Goal: Check status: Check status

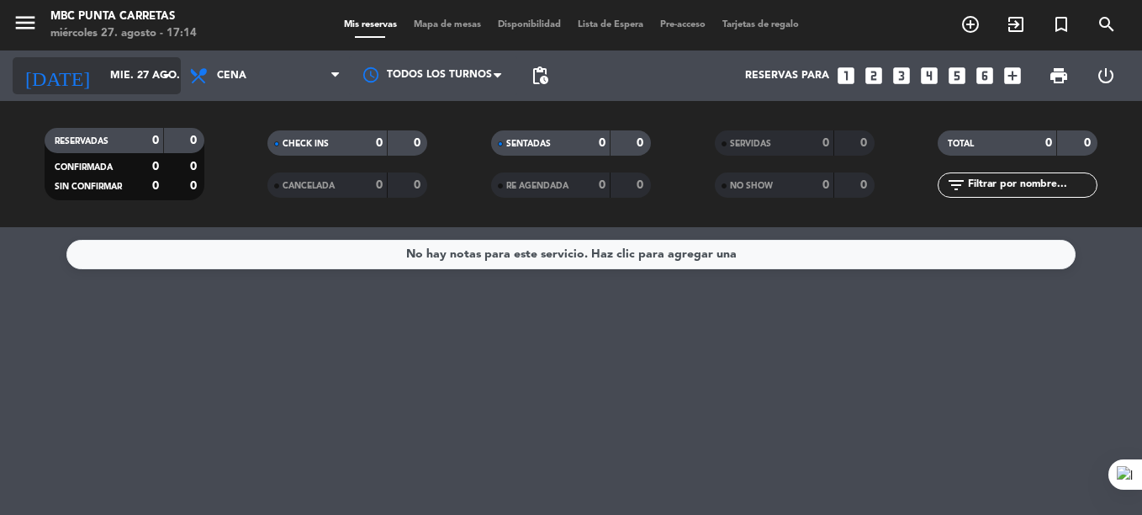
click at [102, 64] on input "mié. 27 ago." at bounding box center [173, 75] width 142 height 29
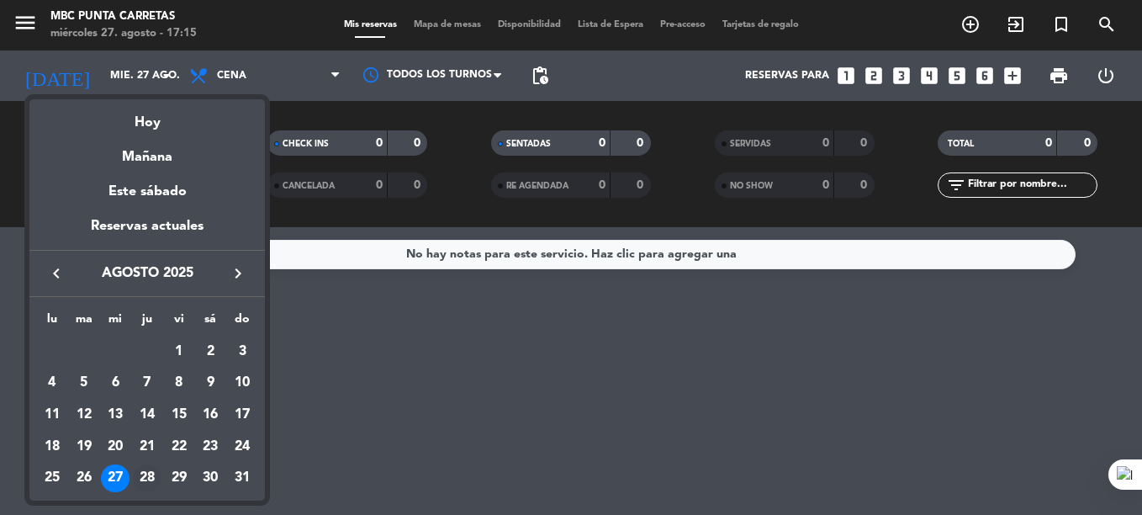
click at [151, 472] on div "28" at bounding box center [147, 478] width 29 height 29
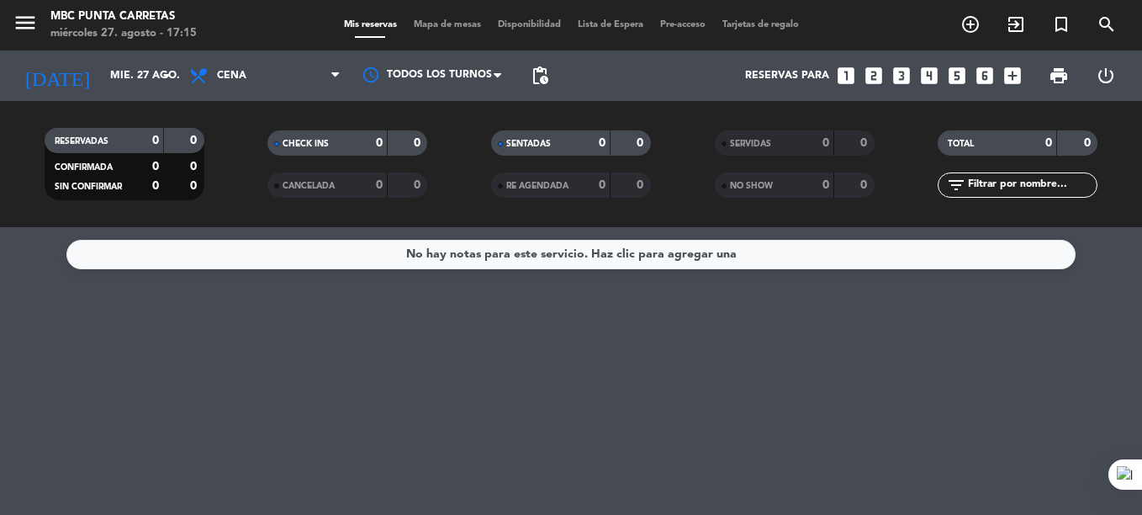
type input "jue. 28 ago."
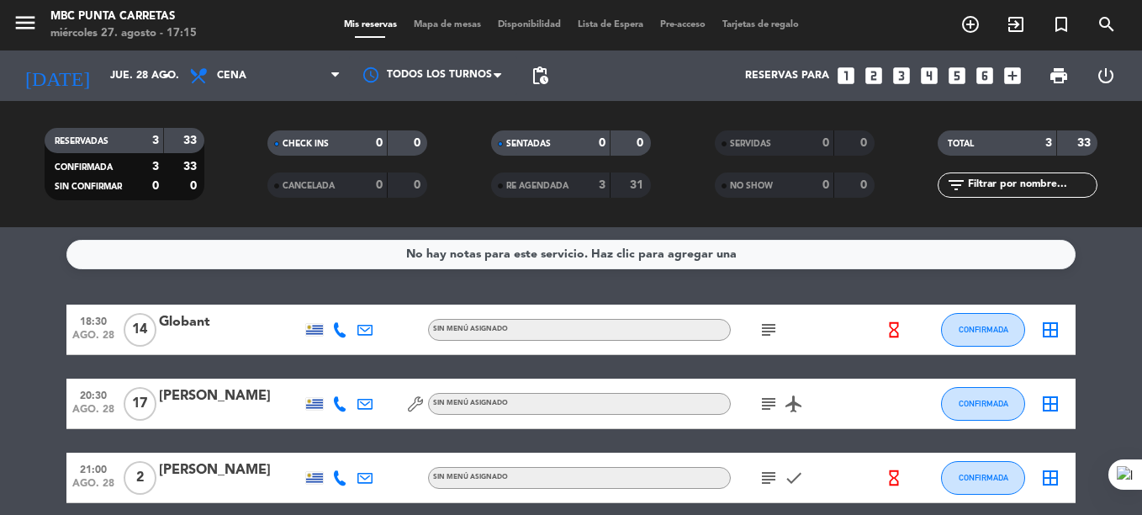
click at [600, 25] on span "Lista de Espera" at bounding box center [610, 24] width 82 height 9
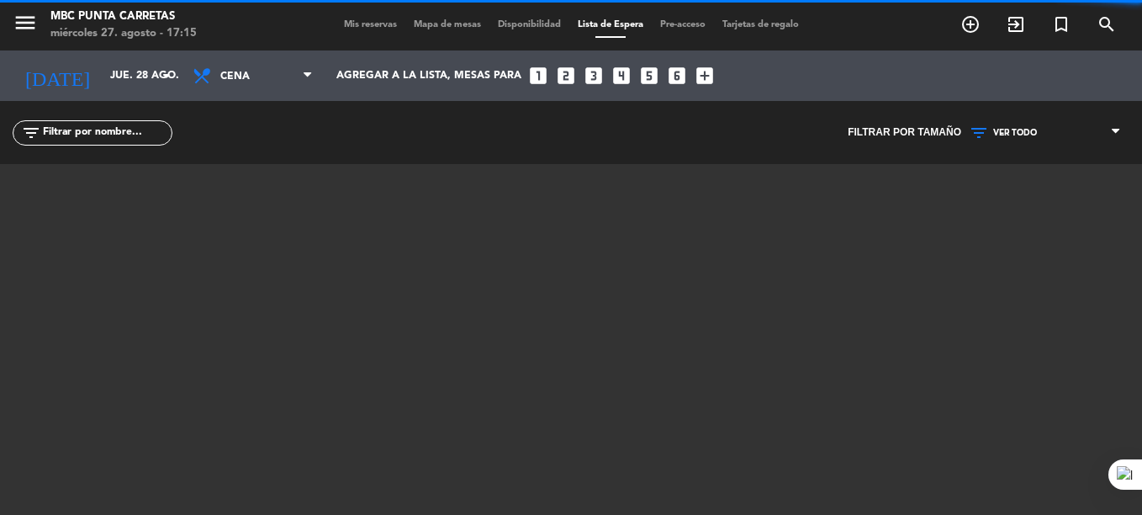
click at [358, 22] on span "Mis reservas" at bounding box center [371, 24] width 70 height 9
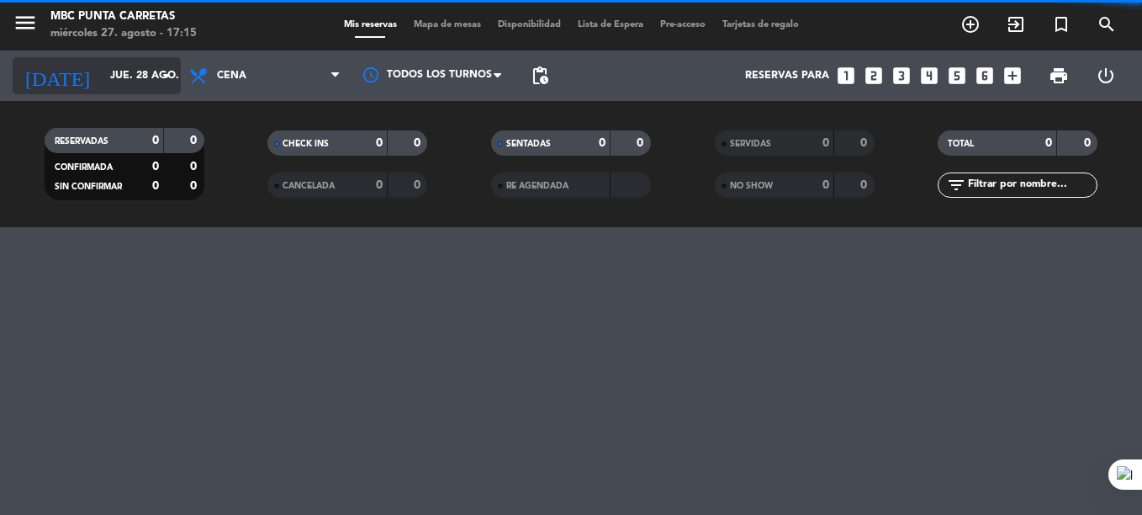
click at [106, 79] on input "jue. 28 ago." at bounding box center [173, 75] width 142 height 29
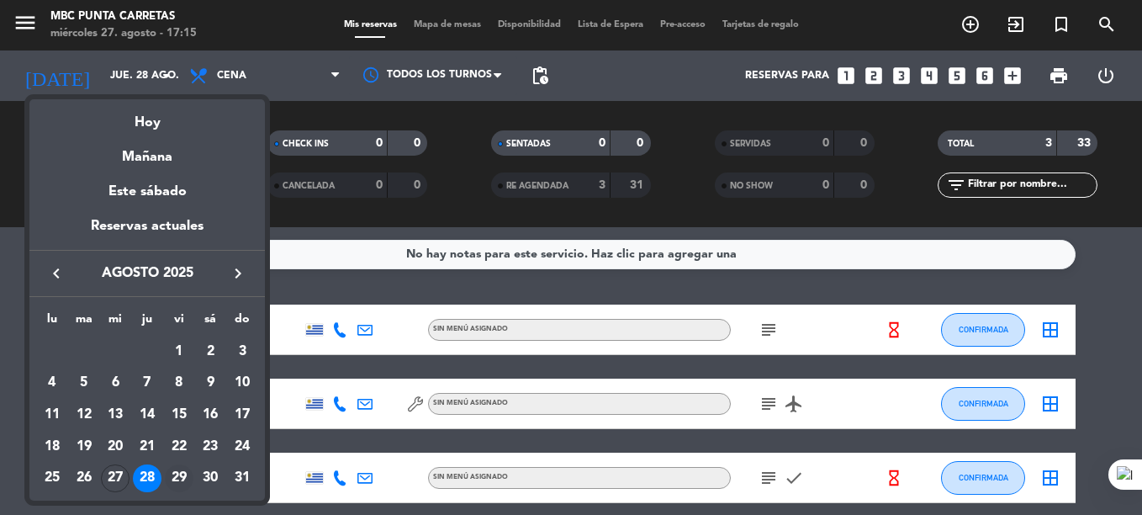
click at [181, 482] on div "29" at bounding box center [179, 478] width 29 height 29
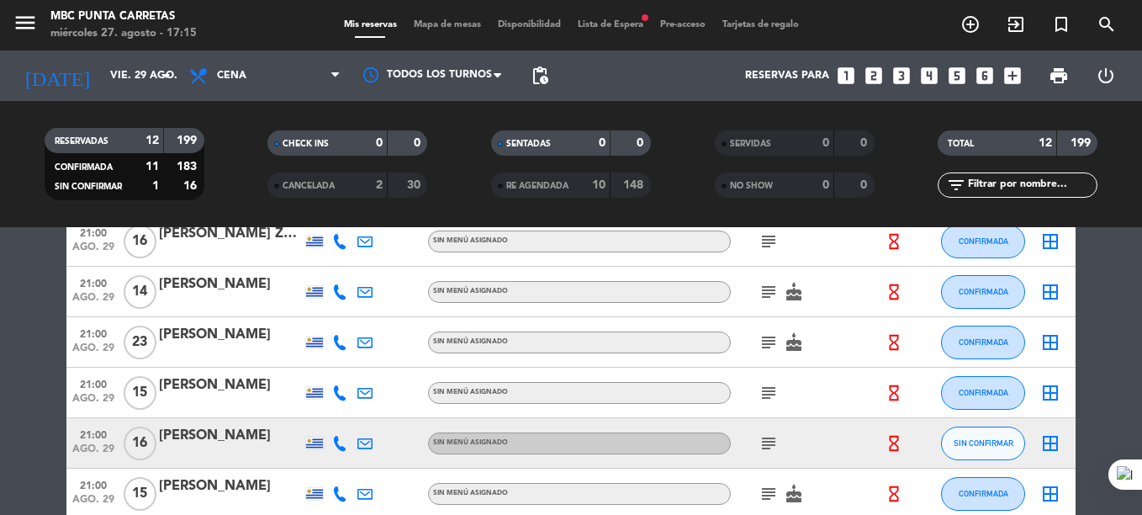
scroll to position [366, 0]
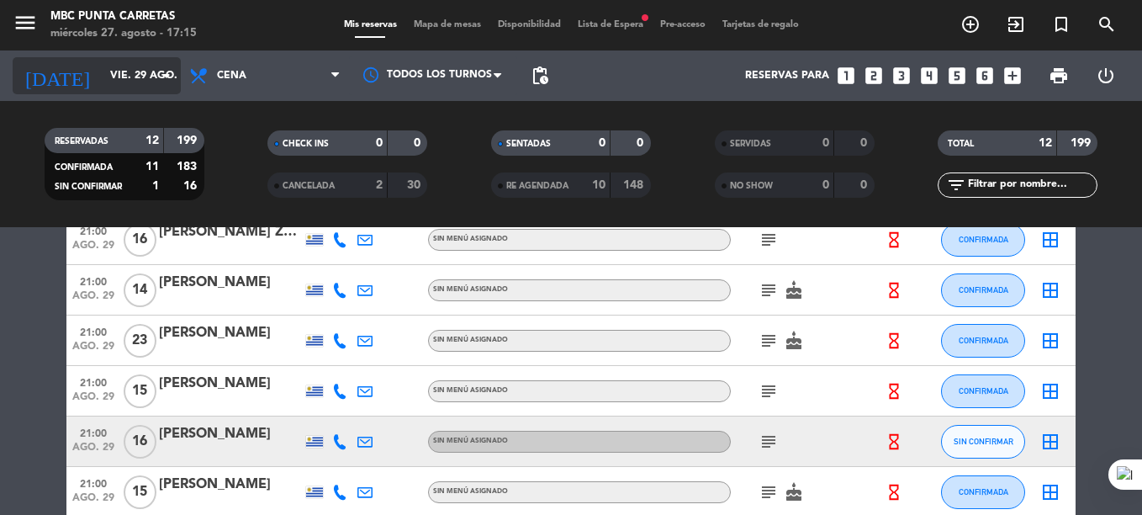
click at [102, 66] on input "vie. 29 ago." at bounding box center [173, 75] width 142 height 29
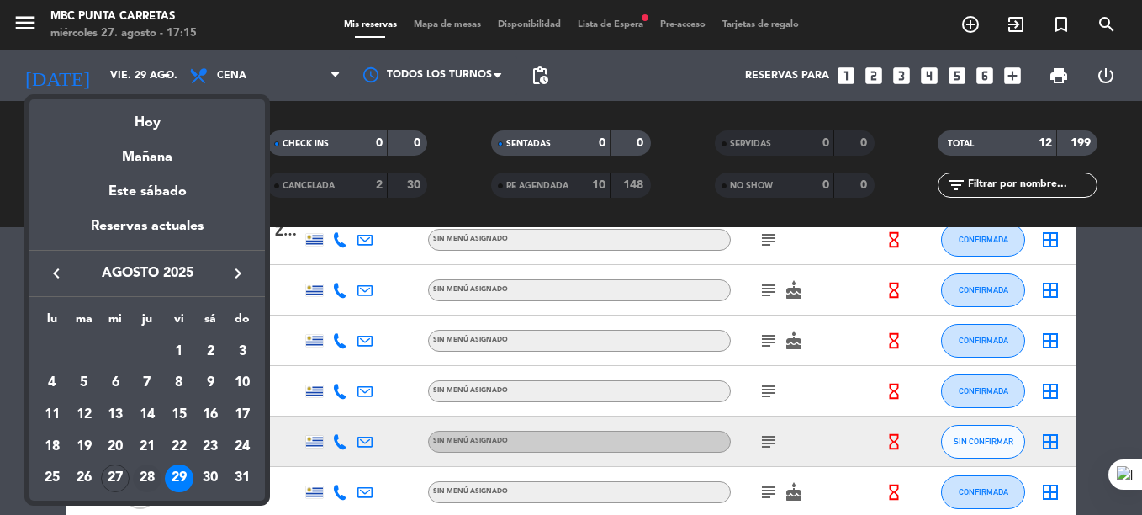
click at [154, 471] on div "28" at bounding box center [147, 478] width 29 height 29
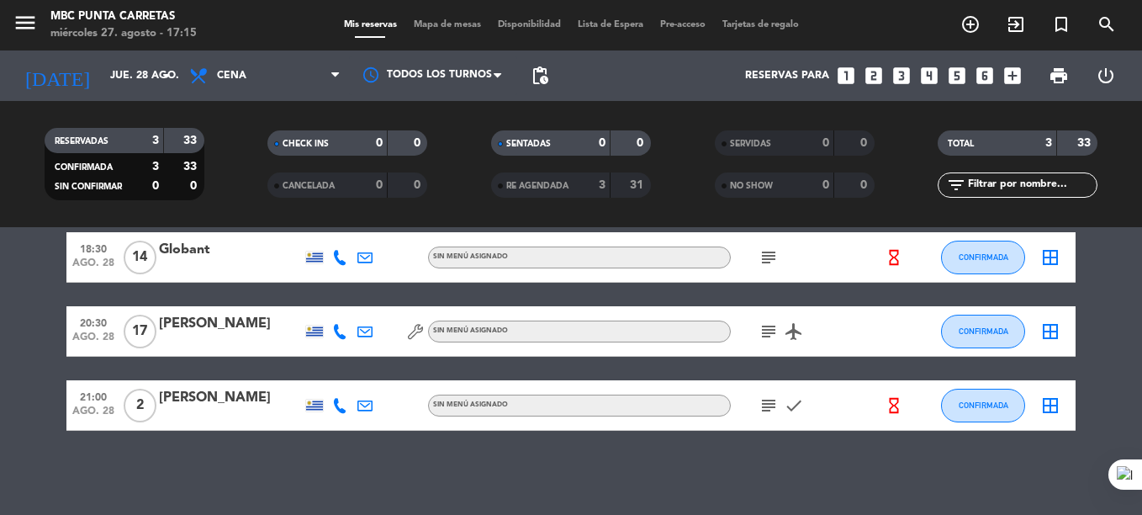
scroll to position [0, 0]
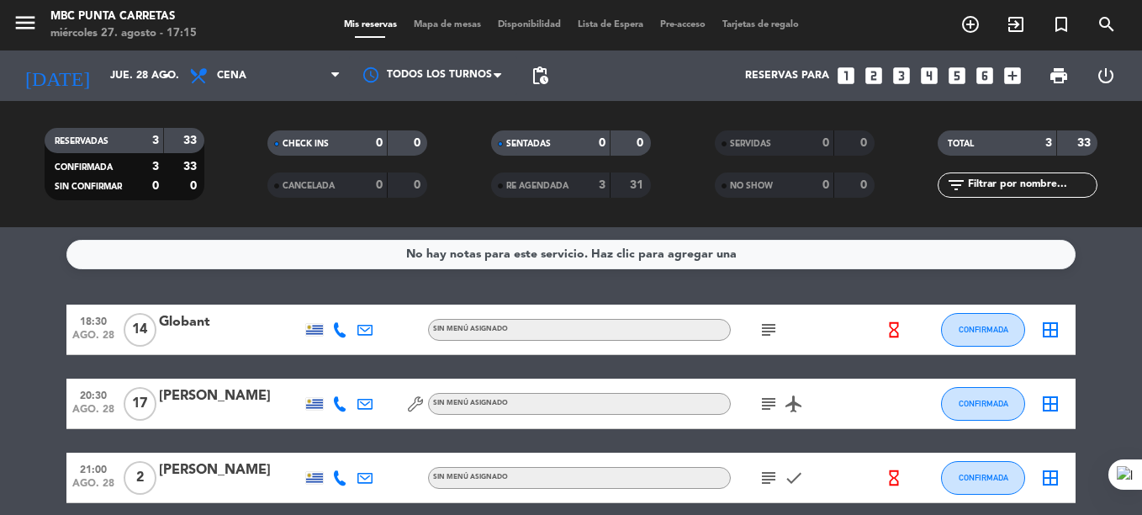
click at [764, 330] on icon "subject" at bounding box center [769, 330] width 20 height 20
click at [808, 327] on div "subject Meson 1 y 2" at bounding box center [806, 329] width 151 height 50
click at [762, 410] on icon "subject" at bounding box center [769, 404] width 20 height 20
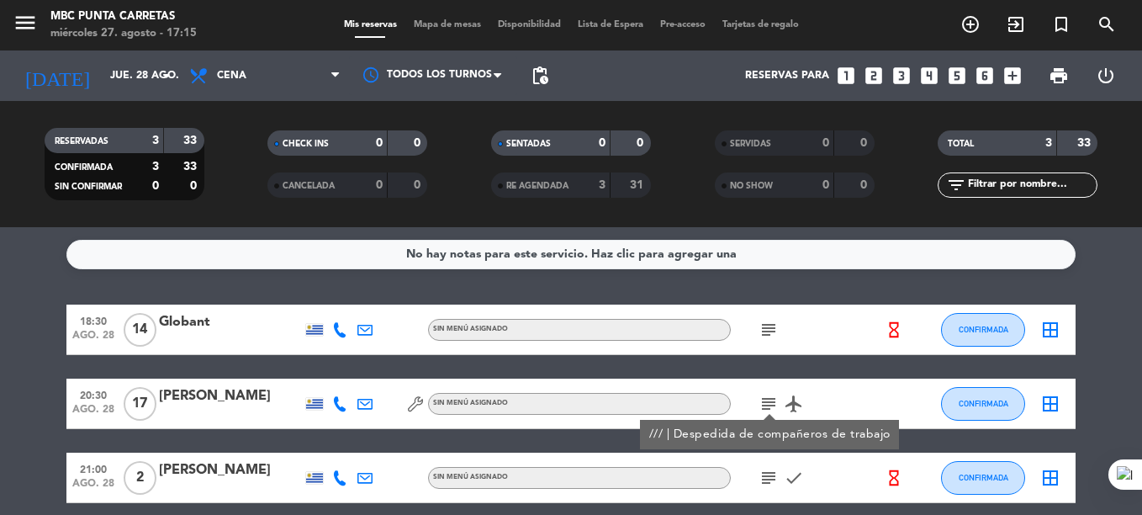
click at [811, 341] on div "subject" at bounding box center [806, 329] width 151 height 50
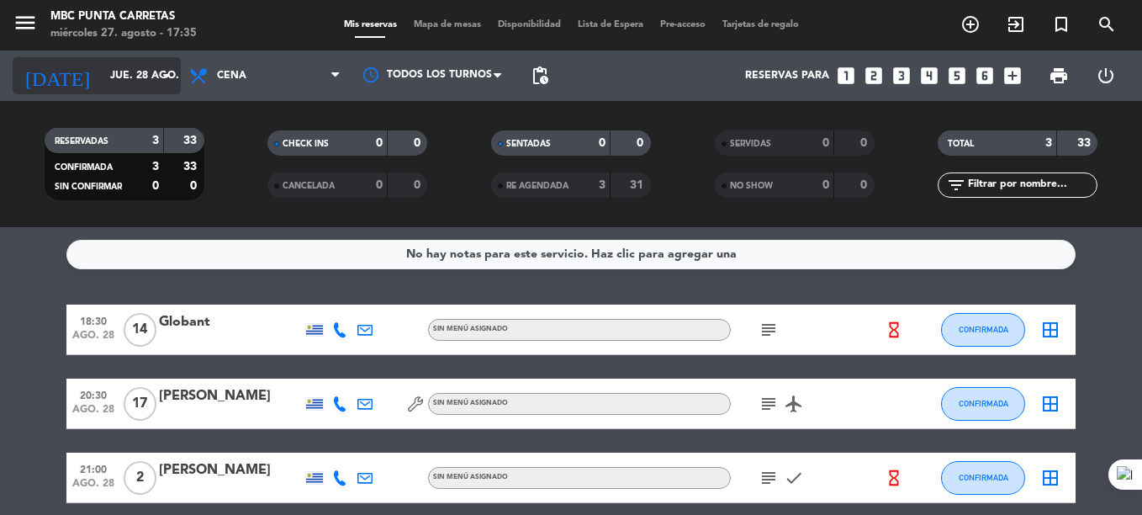
click at [102, 83] on input "jue. 28 ago." at bounding box center [173, 75] width 142 height 29
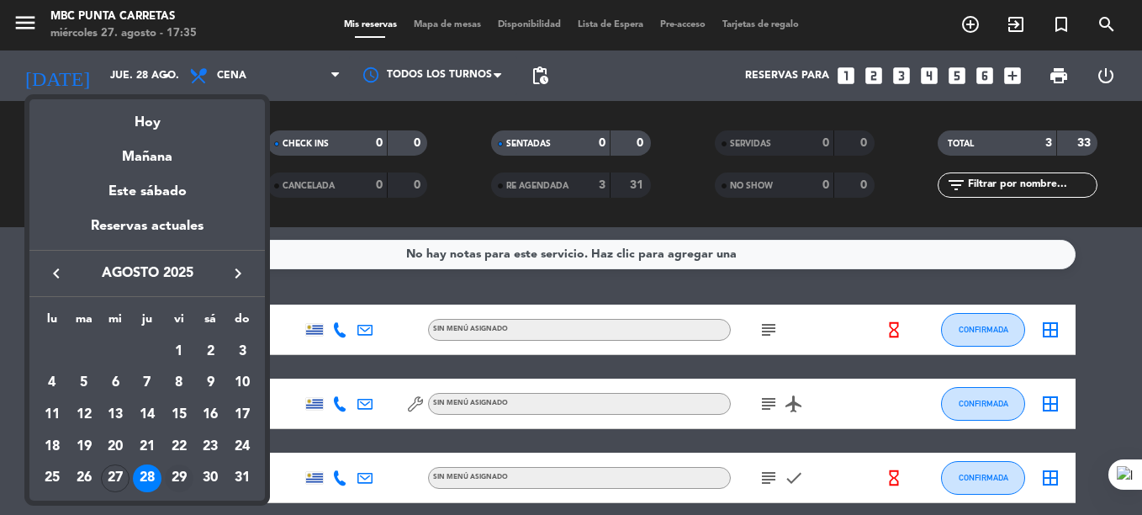
click at [177, 474] on div "29" at bounding box center [179, 478] width 29 height 29
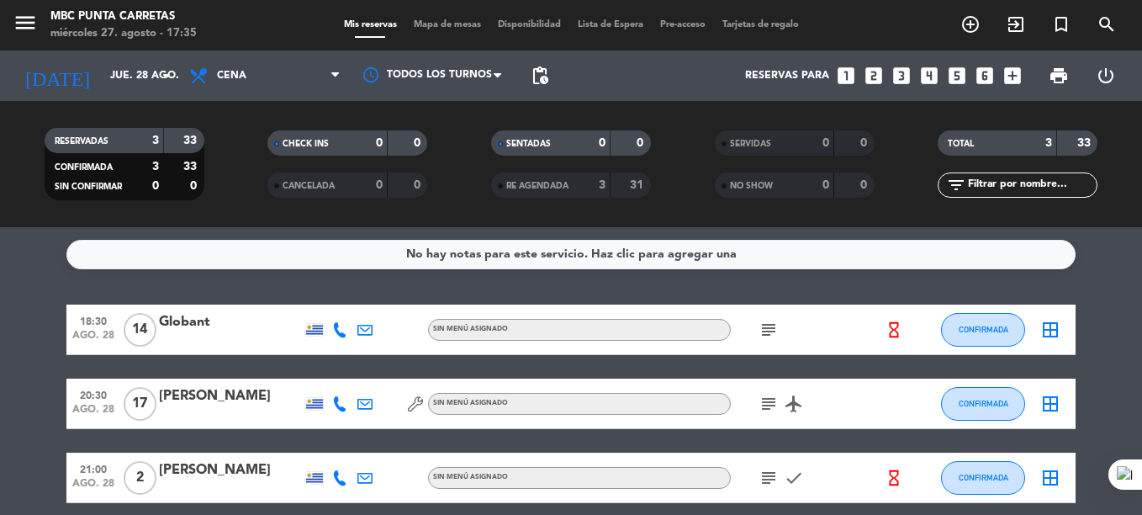
type input "vie. 29 ago."
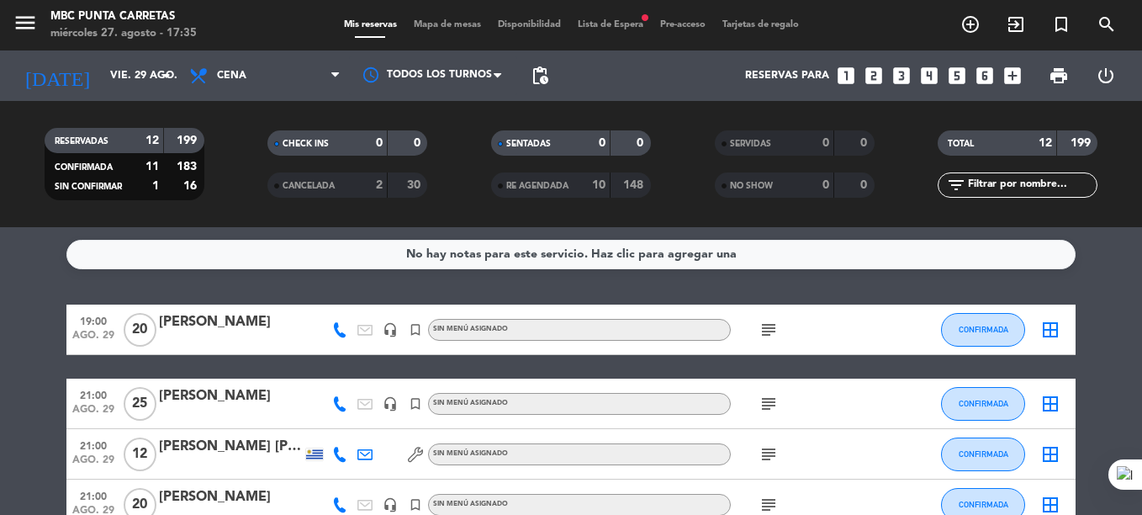
click at [605, 24] on span "Lista de Espera fiber_manual_record" at bounding box center [610, 24] width 82 height 9
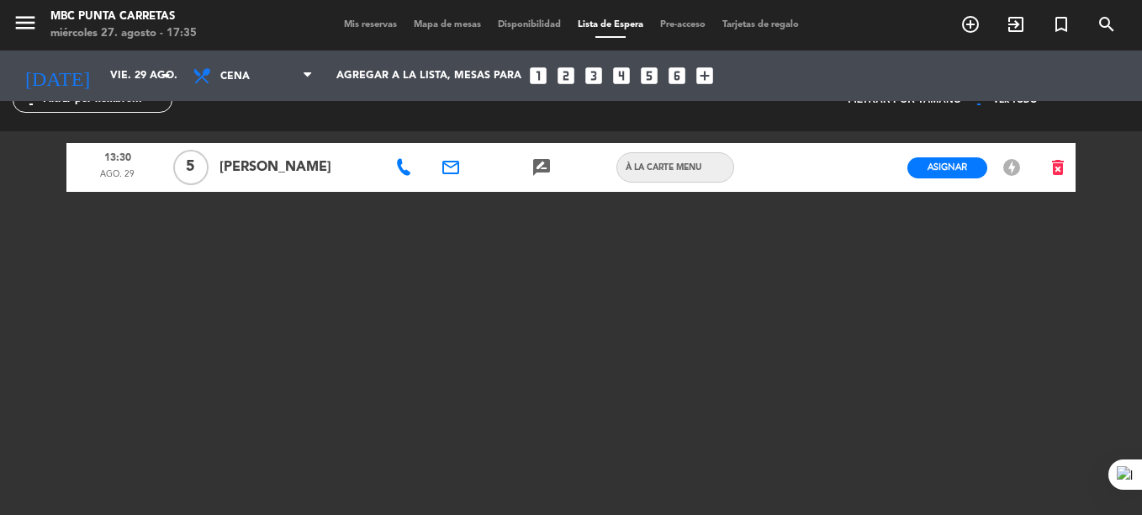
scroll to position [34, 0]
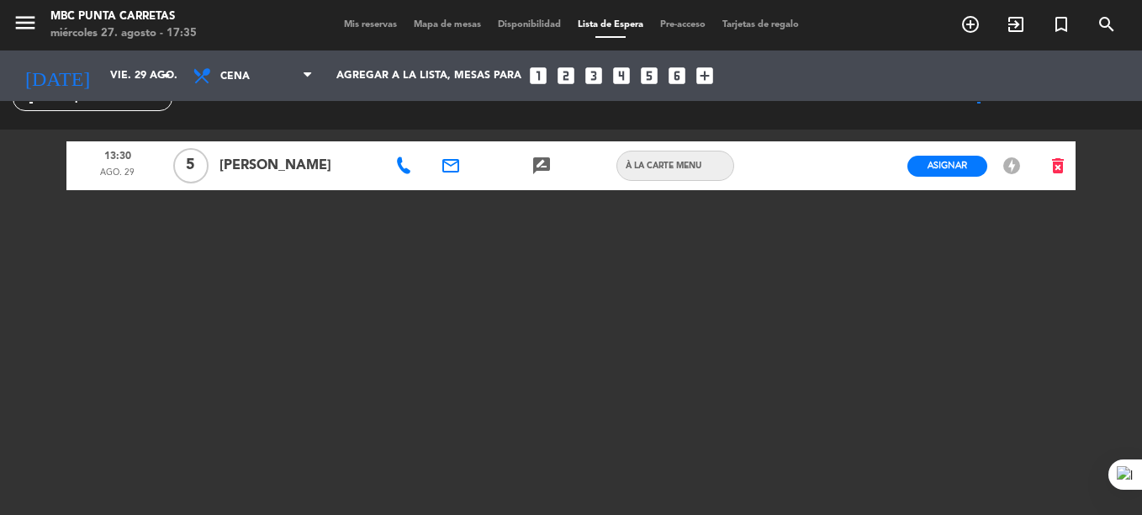
click at [344, 22] on span "Mis reservas" at bounding box center [371, 24] width 70 height 9
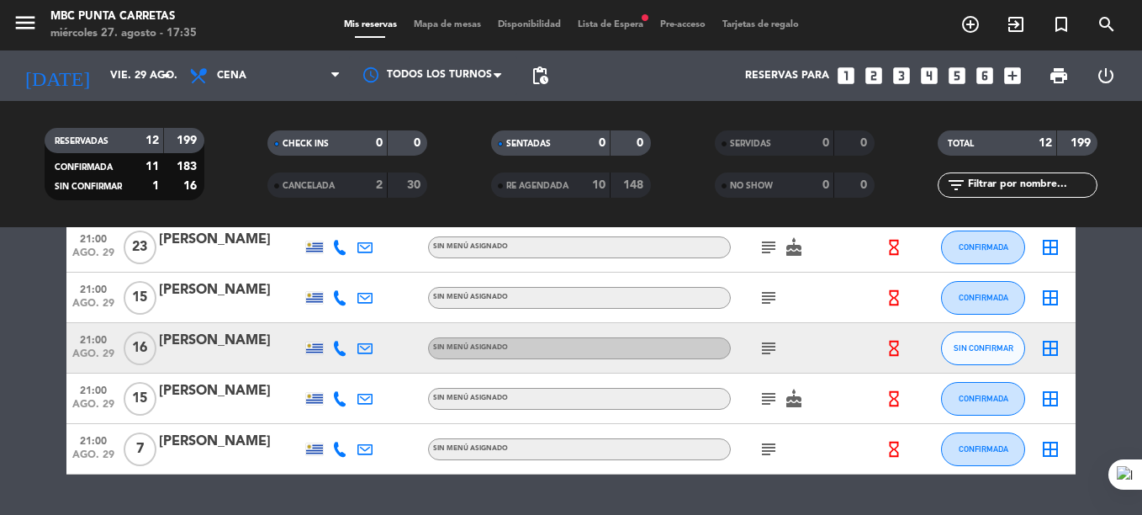
scroll to position [460, 0]
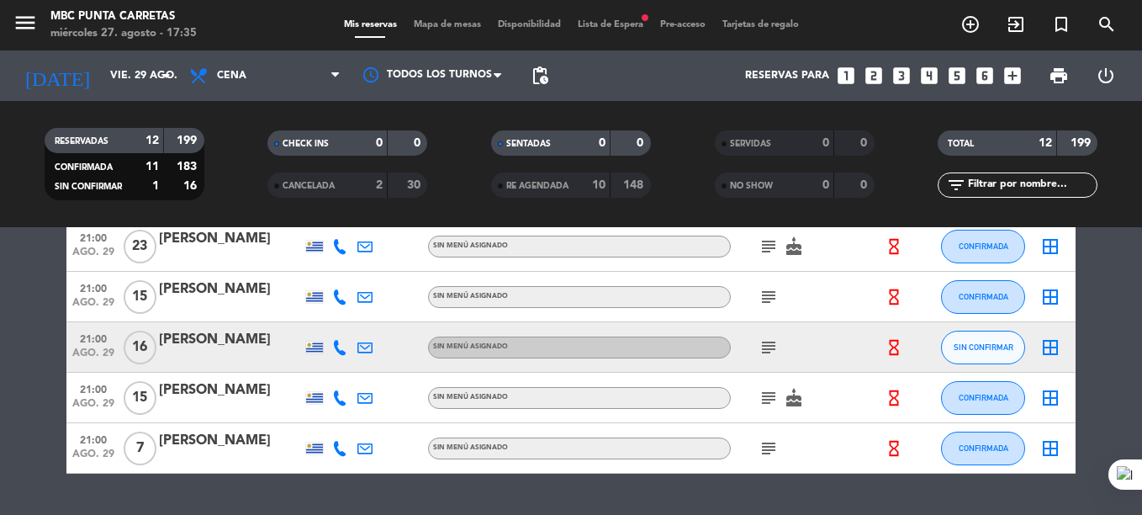
click at [335, 348] on icon at bounding box center [339, 347] width 15 height 15
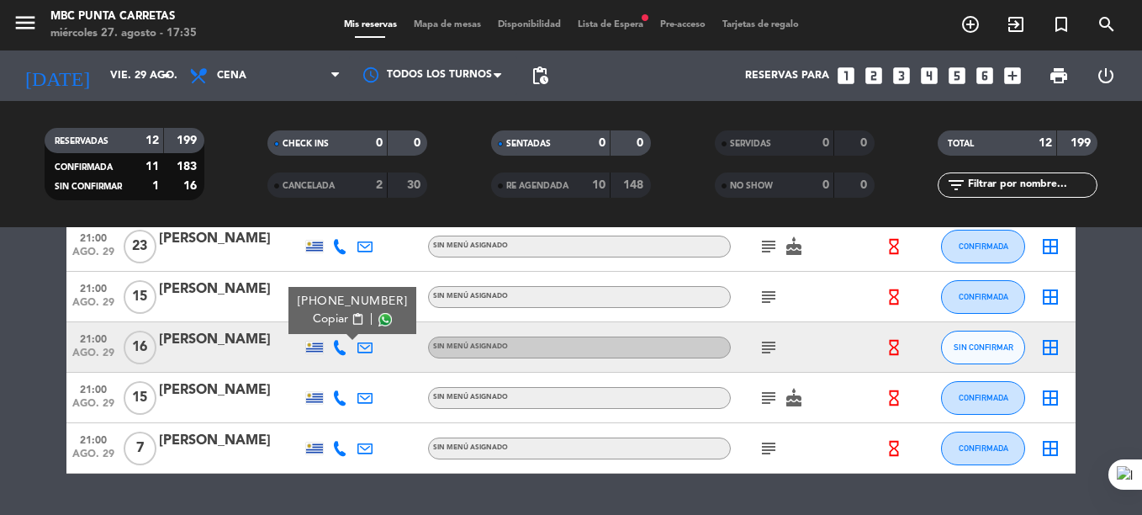
click at [352, 324] on span "content_paste" at bounding box center [358, 319] width 13 height 13
click at [764, 357] on icon "subject" at bounding box center [769, 347] width 20 height 20
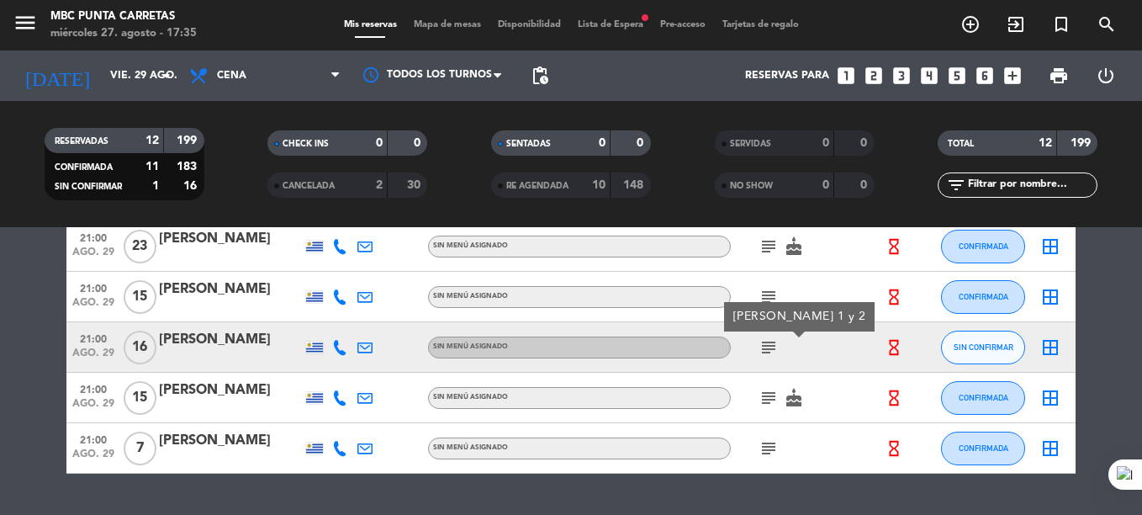
click at [843, 383] on div "subject cake" at bounding box center [806, 398] width 151 height 50
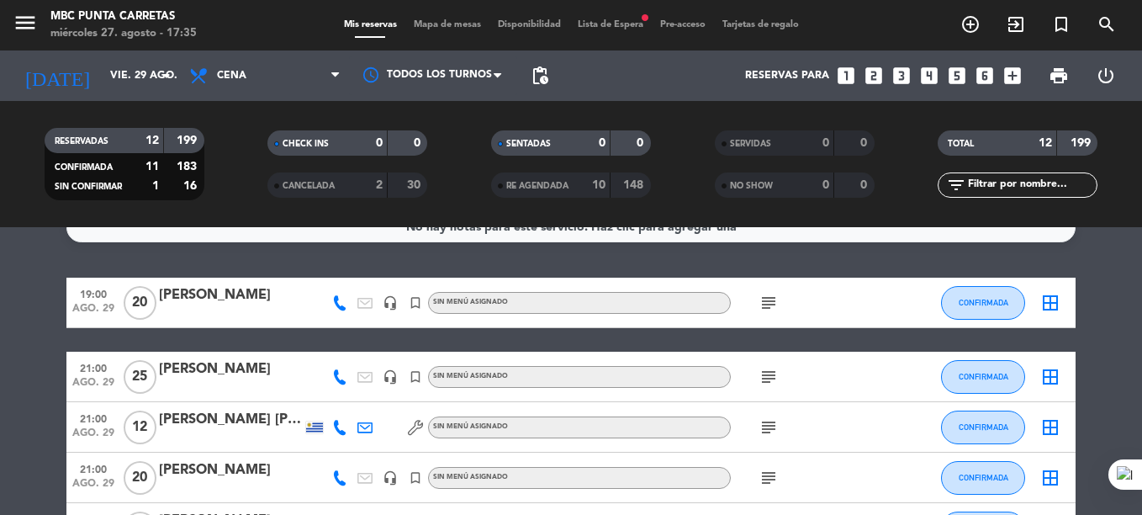
scroll to position [0, 0]
